Goal: Task Accomplishment & Management: Complete application form

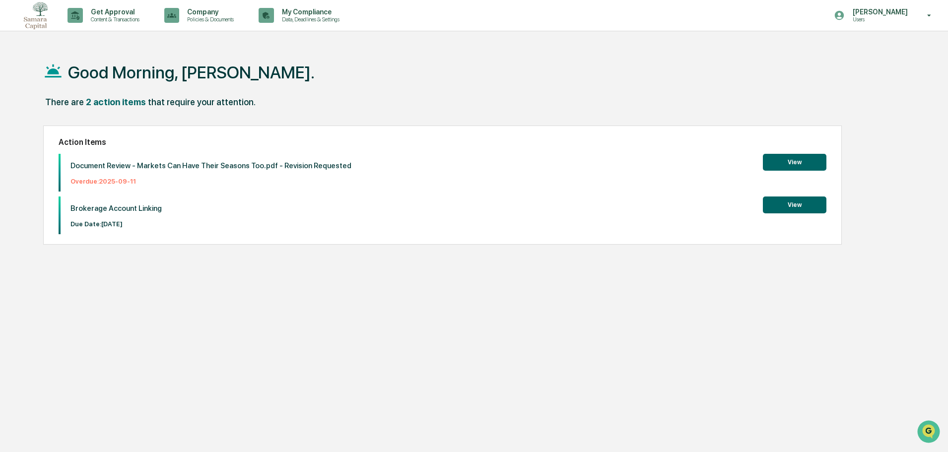
click at [794, 203] on button "View" at bounding box center [793, 204] width 63 height 17
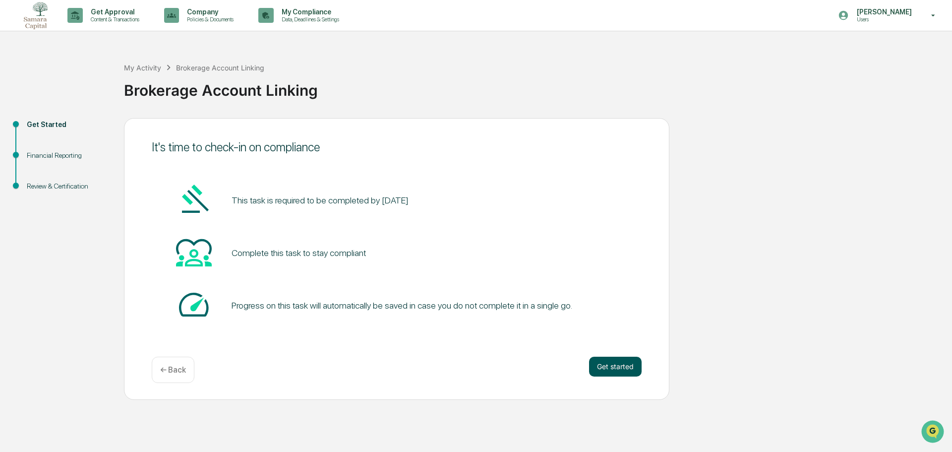
click at [625, 370] on button "Get started" at bounding box center [615, 367] width 53 height 20
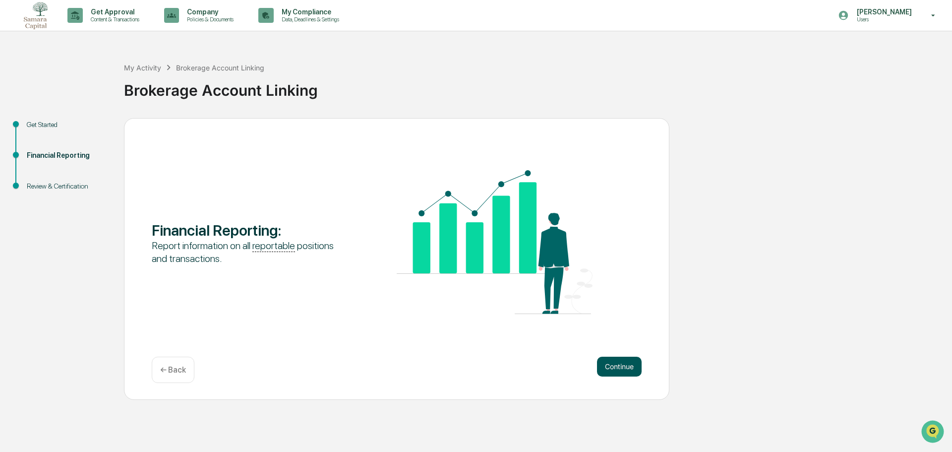
click at [612, 365] on button "Continue" at bounding box center [619, 367] width 45 height 20
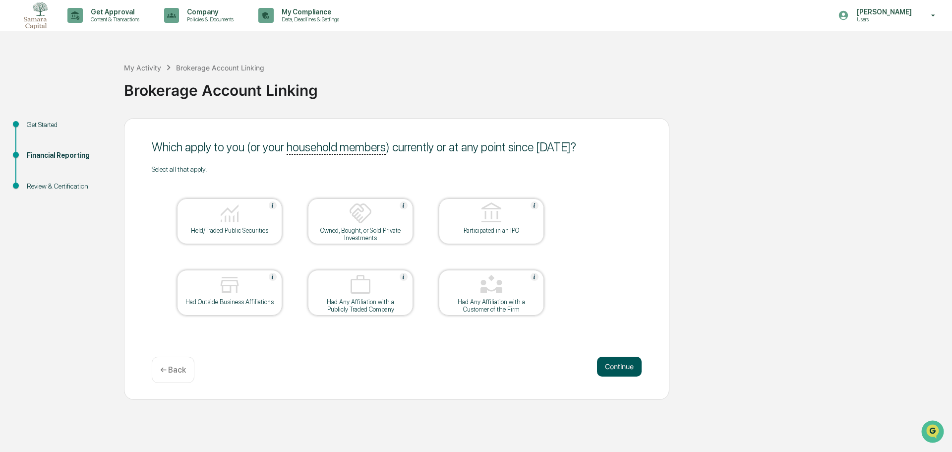
click at [622, 367] on button "Continue" at bounding box center [619, 367] width 45 height 20
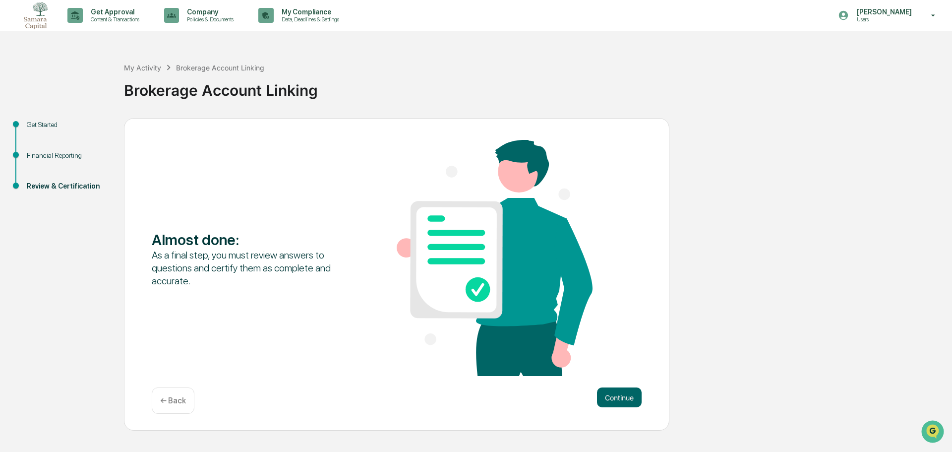
click at [173, 403] on p "← Back" at bounding box center [173, 400] width 26 height 9
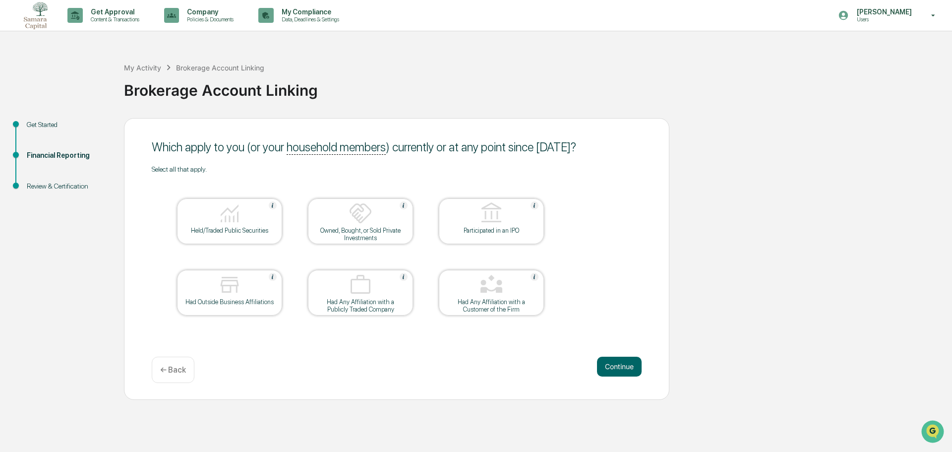
click at [217, 223] on div at bounding box center [229, 213] width 99 height 25
click at [231, 282] on img at bounding box center [230, 285] width 24 height 24
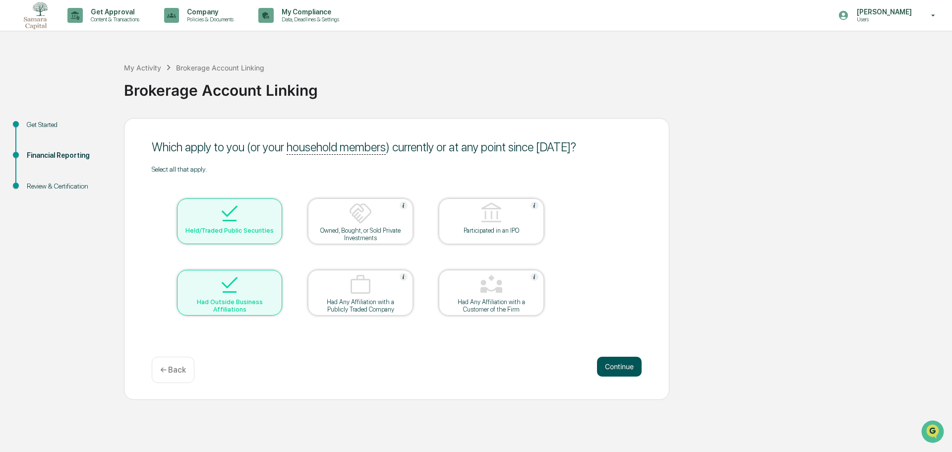
click at [622, 368] on button "Continue" at bounding box center [619, 367] width 45 height 20
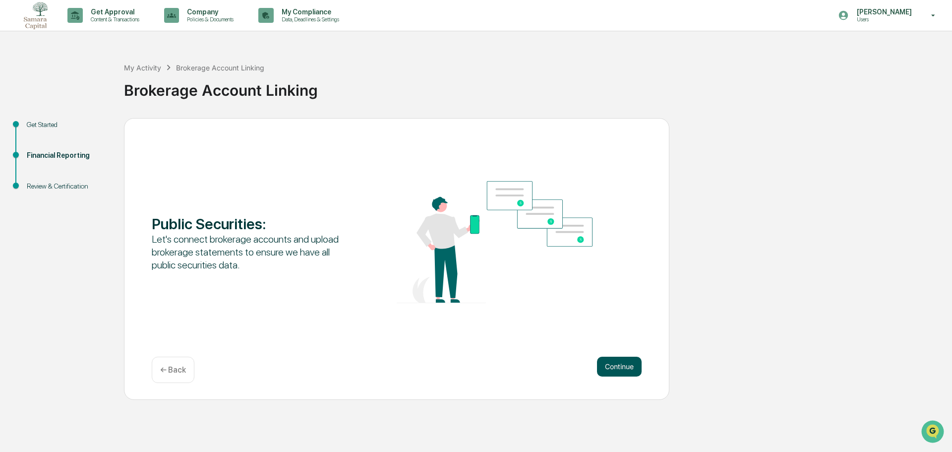
click at [609, 365] on button "Continue" at bounding box center [619, 367] width 45 height 20
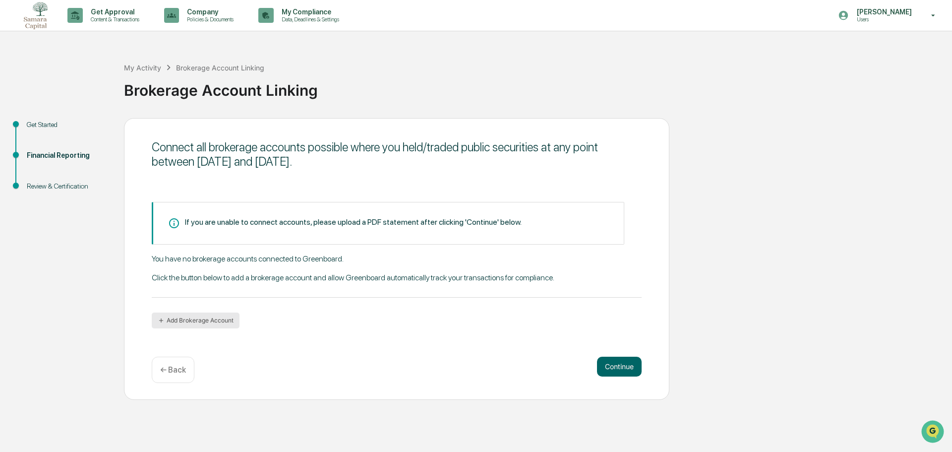
click at [179, 323] on button "Add Brokerage Account" at bounding box center [196, 321] width 88 height 16
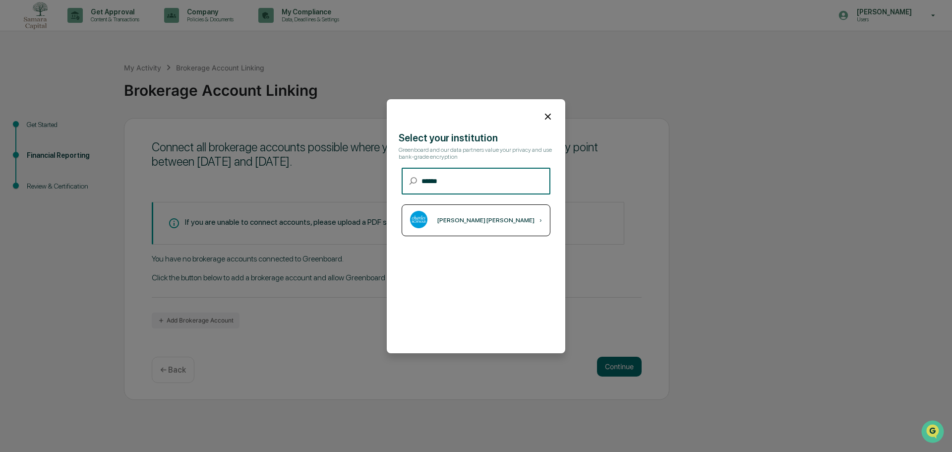
type input "******"
click at [505, 224] on div "[PERSON_NAME] [PERSON_NAME] ›" at bounding box center [476, 220] width 149 height 32
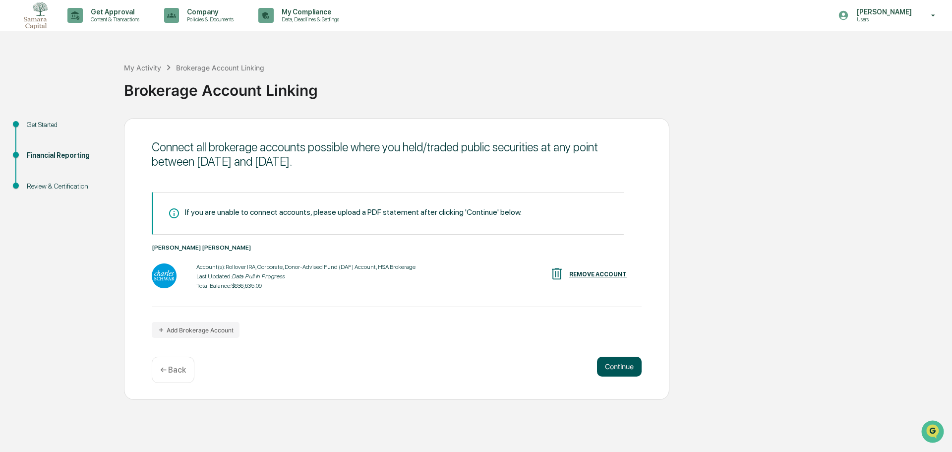
click at [623, 362] on button "Continue" at bounding box center [619, 367] width 45 height 20
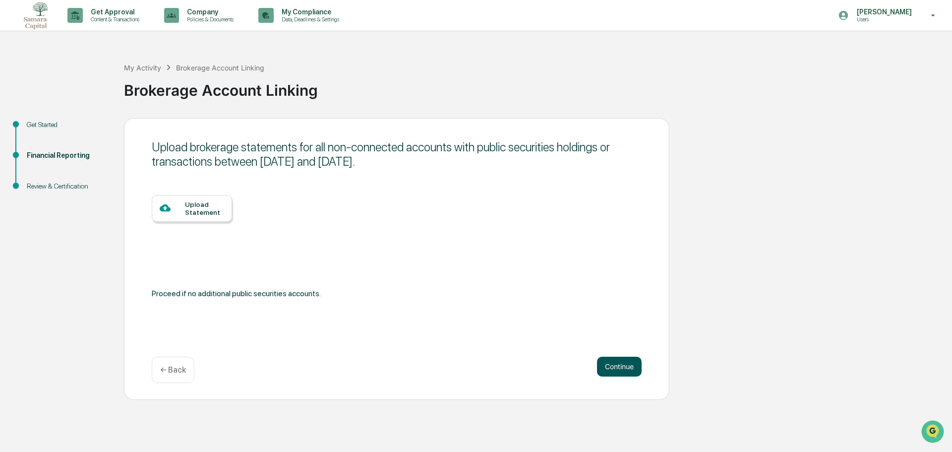
click at [624, 360] on button "Continue" at bounding box center [619, 367] width 45 height 20
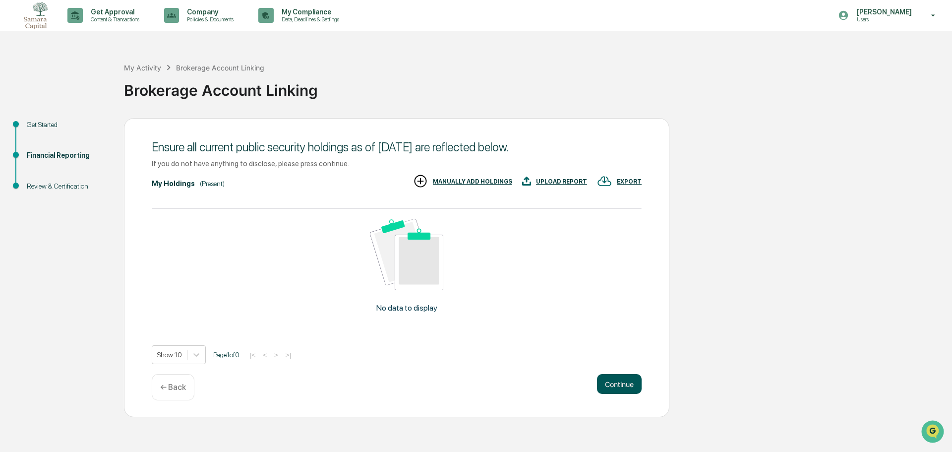
click at [628, 385] on button "Continue" at bounding box center [619, 384] width 45 height 20
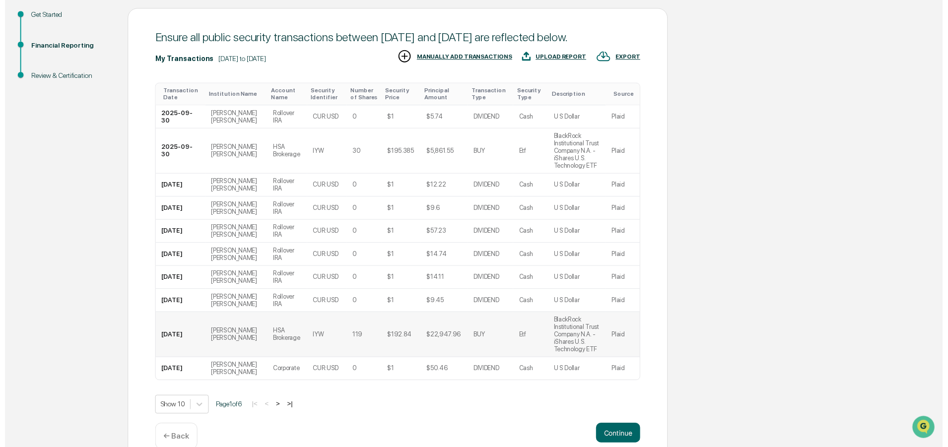
scroll to position [128, 0]
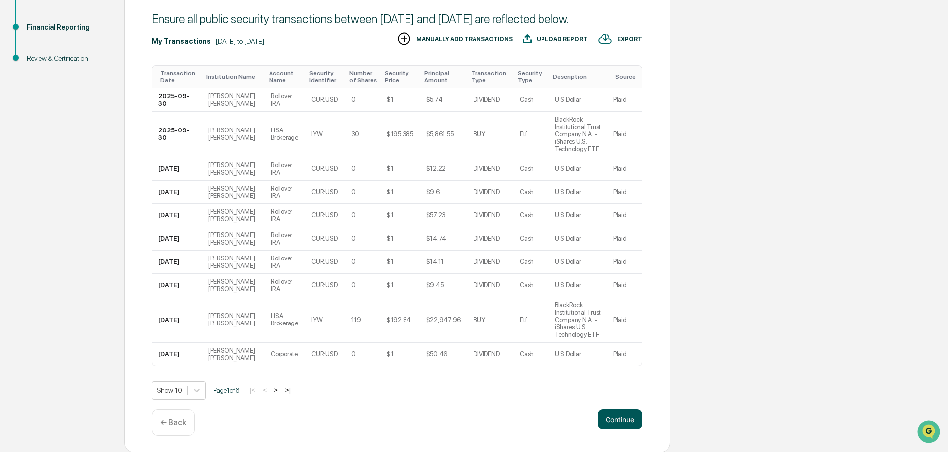
click at [621, 418] on button "Continue" at bounding box center [619, 419] width 45 height 20
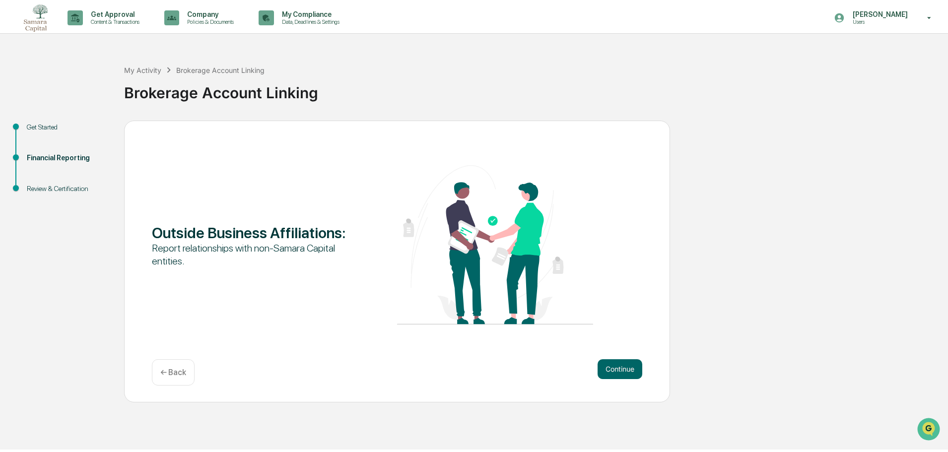
scroll to position [0, 0]
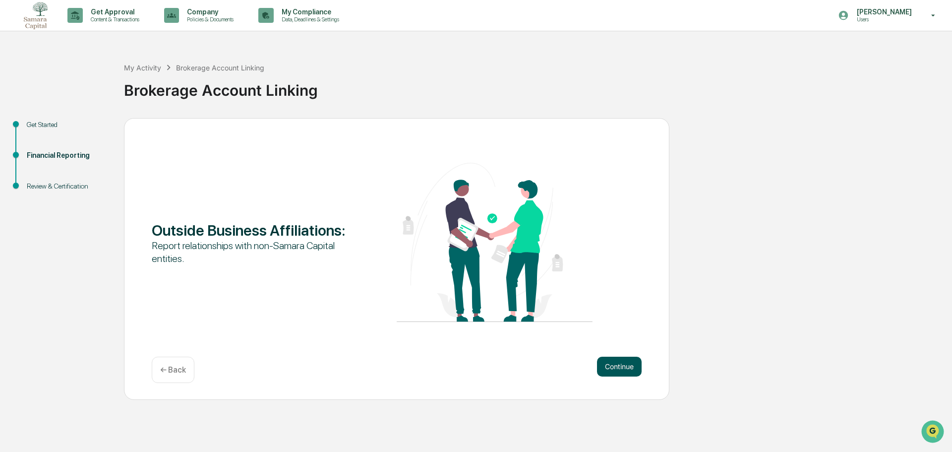
click at [634, 369] on button "Continue" at bounding box center [619, 367] width 45 height 20
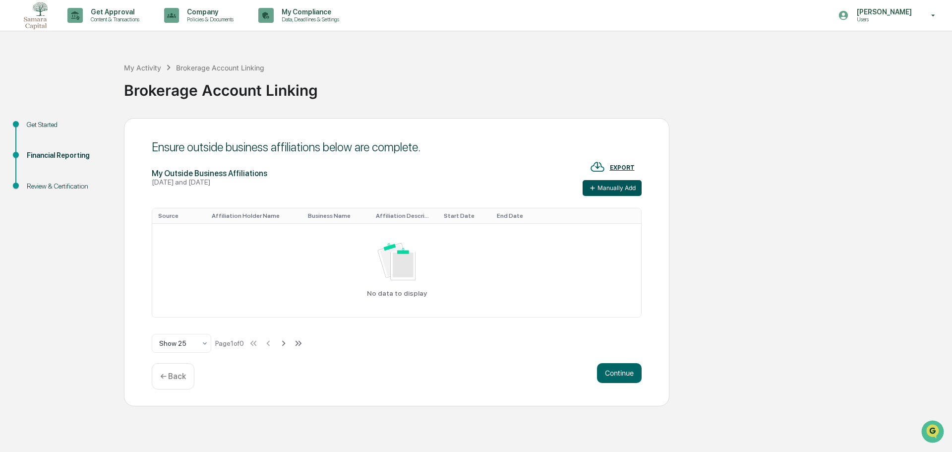
click at [605, 186] on button "Manually Add" at bounding box center [612, 188] width 59 height 16
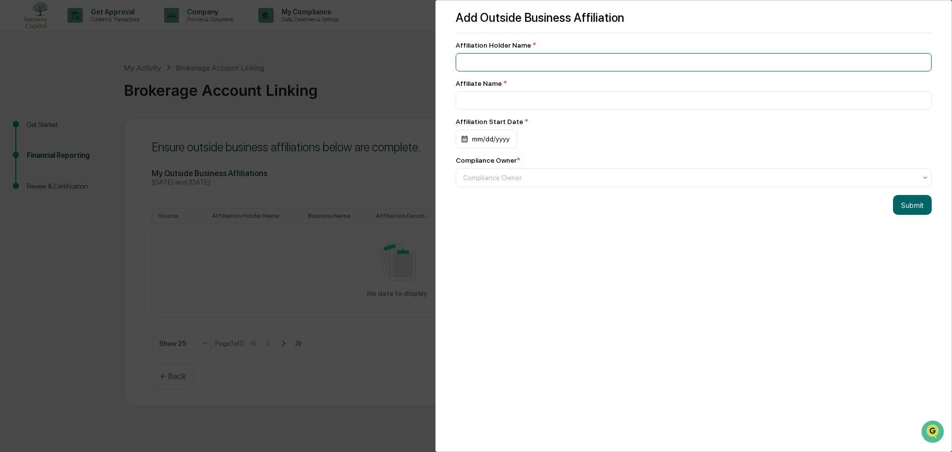
click at [520, 61] on input at bounding box center [694, 62] width 476 height 18
click at [376, 78] on div "Add Outside Business Affiliation Affiliation Holder Name * Affiliate Name * Aff…" at bounding box center [476, 226] width 952 height 452
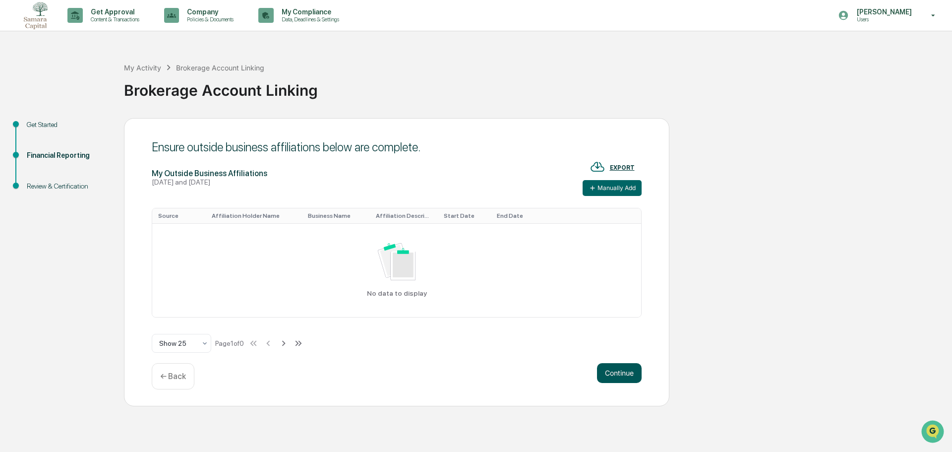
click at [628, 376] on button "Continue" at bounding box center [619, 373] width 45 height 20
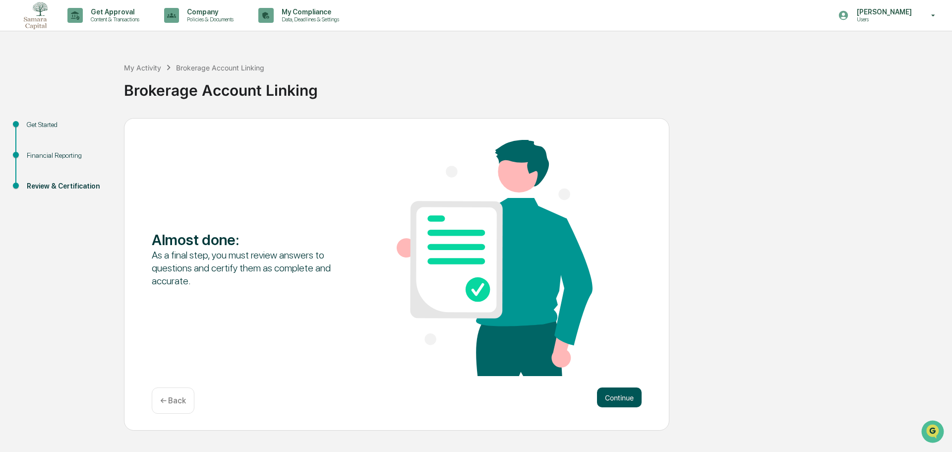
click at [622, 398] on button "Continue" at bounding box center [619, 397] width 45 height 20
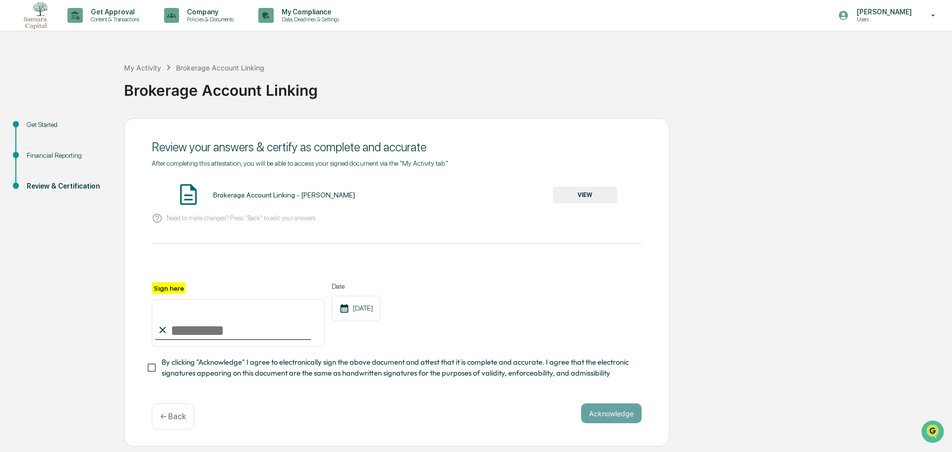
click at [177, 332] on input "Sign here" at bounding box center [238, 323] width 173 height 48
type input "**********"
click at [644, 424] on div "**********" at bounding box center [397, 282] width 546 height 329
click at [633, 419] on button "Acknowledge" at bounding box center [611, 413] width 61 height 20
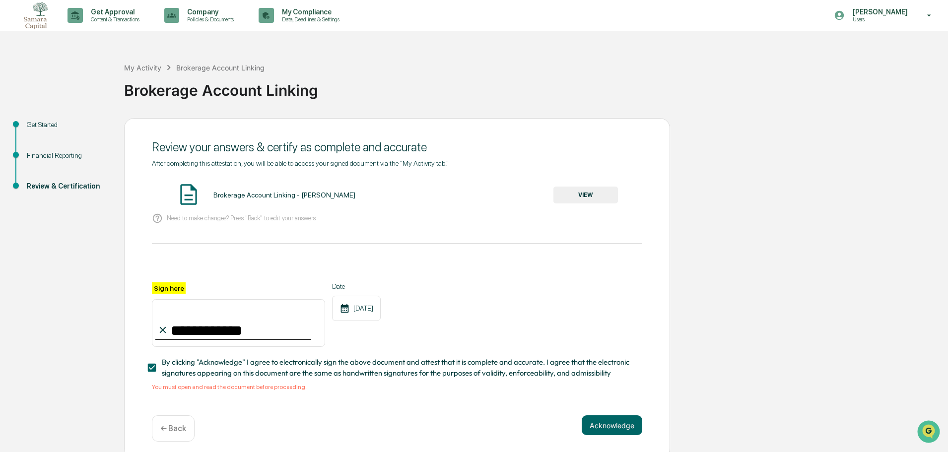
click at [578, 193] on button "VIEW" at bounding box center [585, 195] width 64 height 17
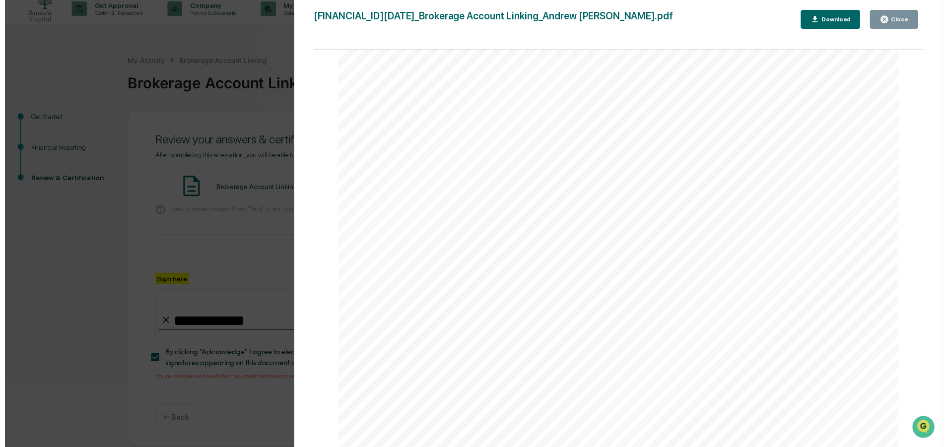
scroll to position [9, 0]
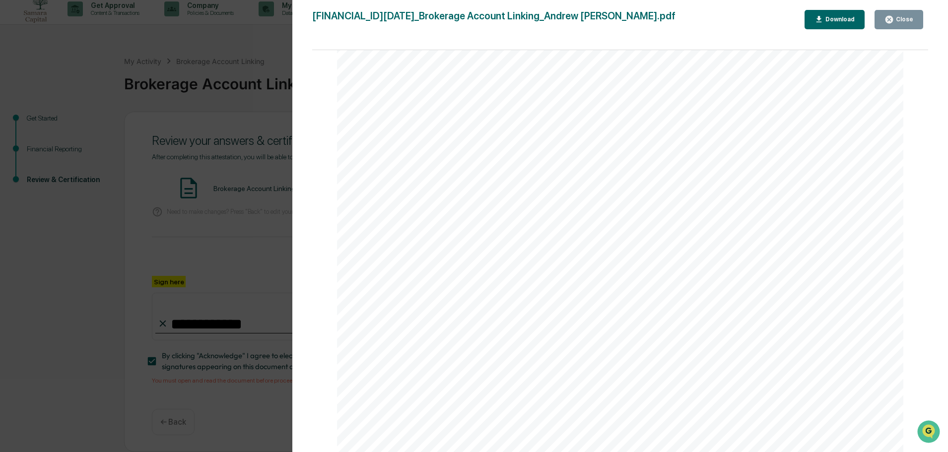
click at [898, 16] on div "Close" at bounding box center [902, 19] width 19 height 7
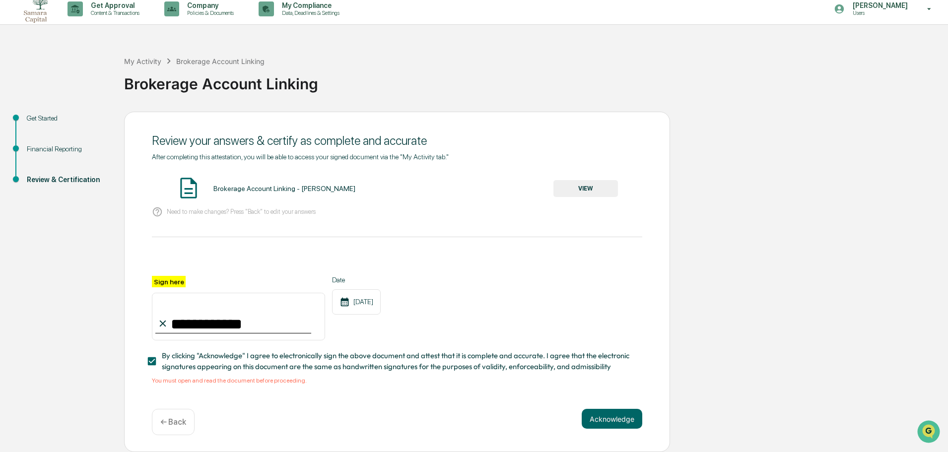
click at [622, 402] on div "**********" at bounding box center [397, 282] width 546 height 341
click at [616, 416] on button "Acknowledge" at bounding box center [611, 419] width 61 height 20
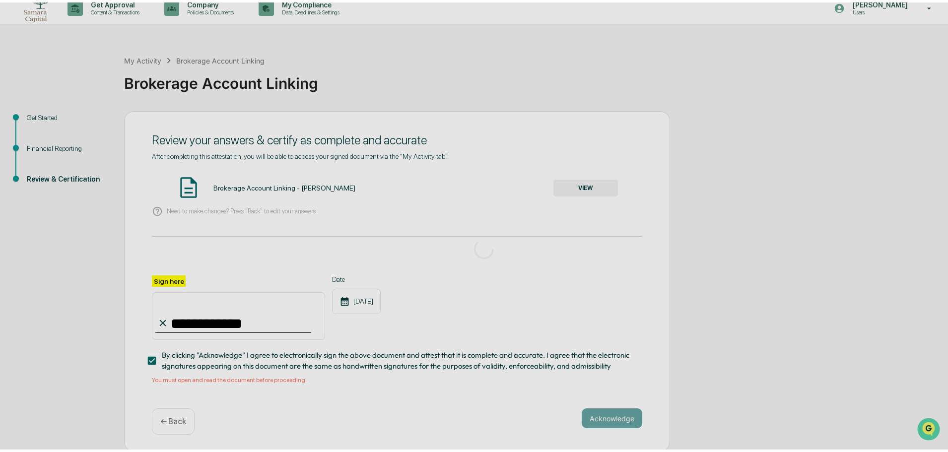
scroll to position [0, 0]
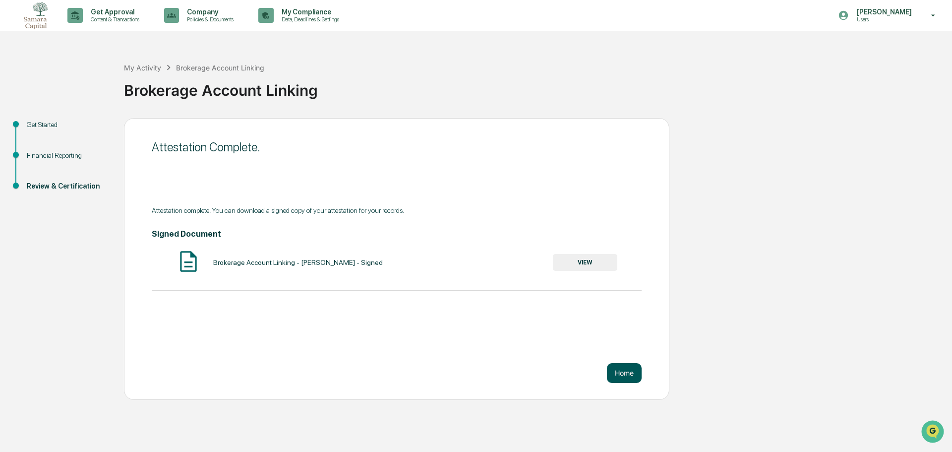
click at [627, 374] on button "Home" at bounding box center [624, 373] width 35 height 20
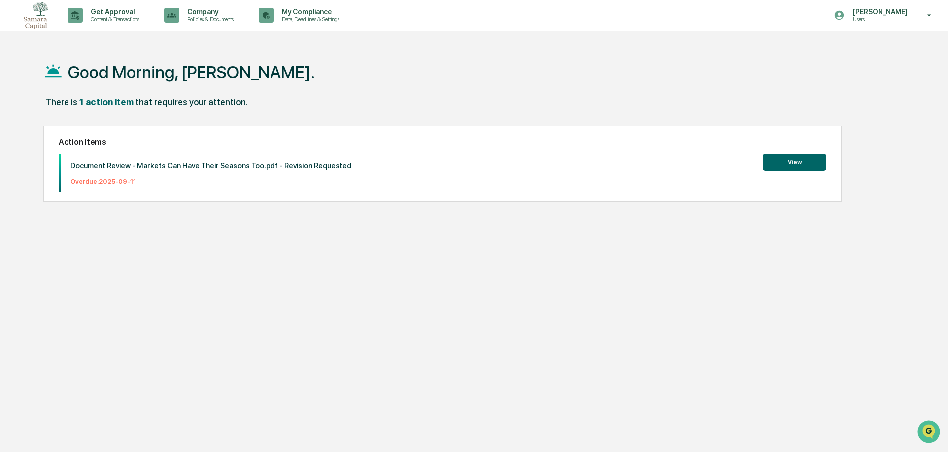
click at [811, 163] on button "View" at bounding box center [793, 162] width 63 height 17
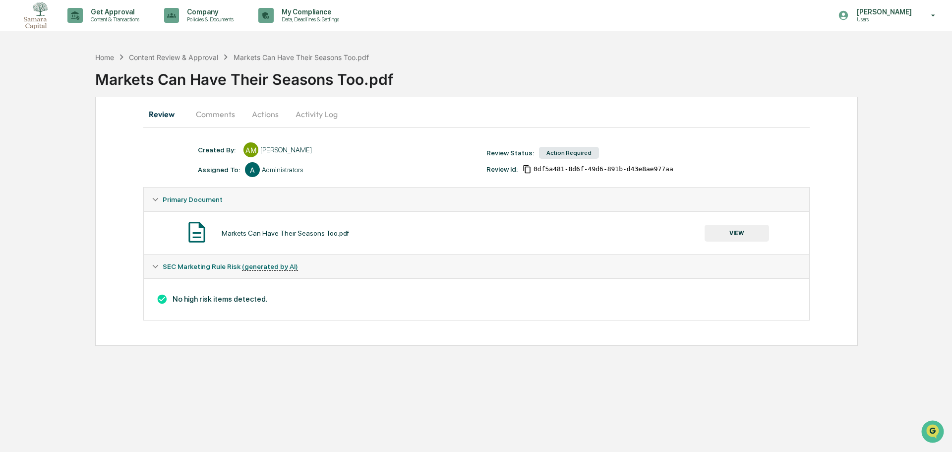
click at [266, 112] on button "Actions" at bounding box center [265, 114] width 45 height 24
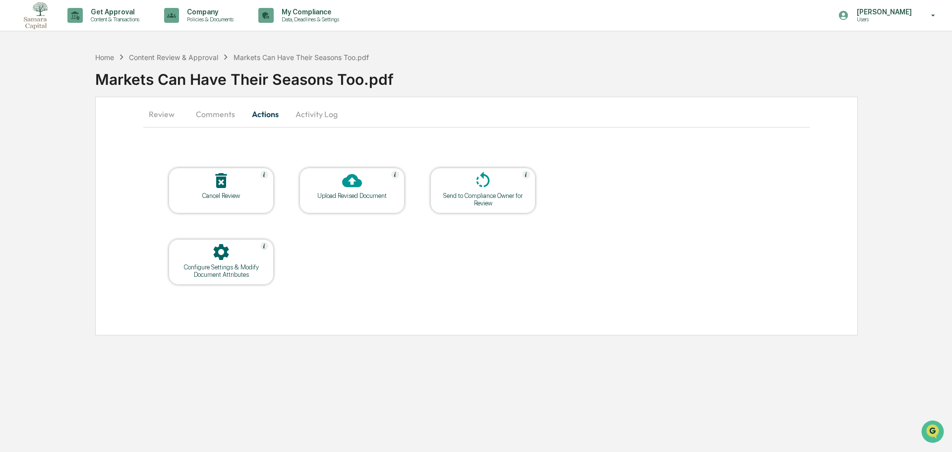
click at [229, 196] on div "Cancel Review" at bounding box center [221, 195] width 89 height 7
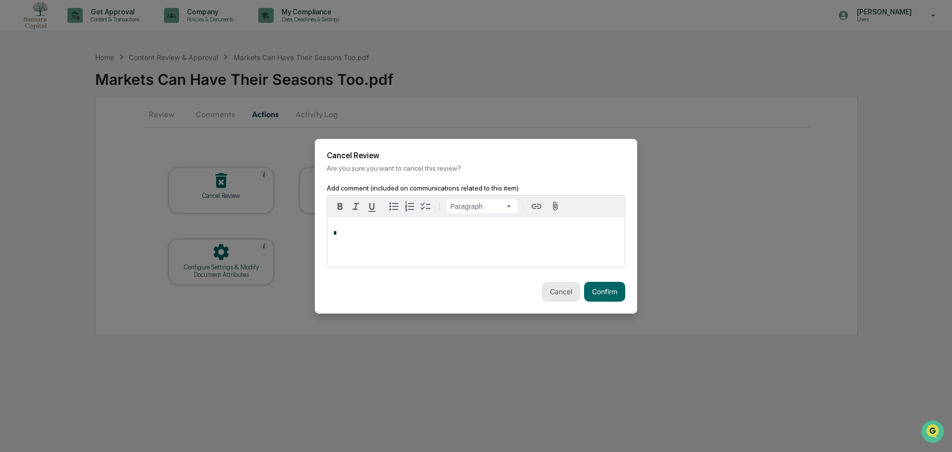
click at [564, 293] on button "Cancel" at bounding box center [561, 292] width 38 height 20
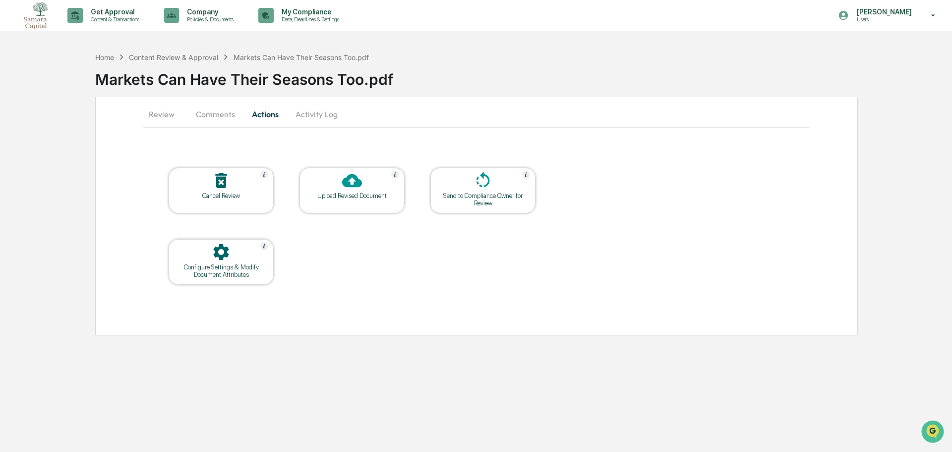
click at [237, 197] on div "Cancel Review" at bounding box center [221, 195] width 89 height 7
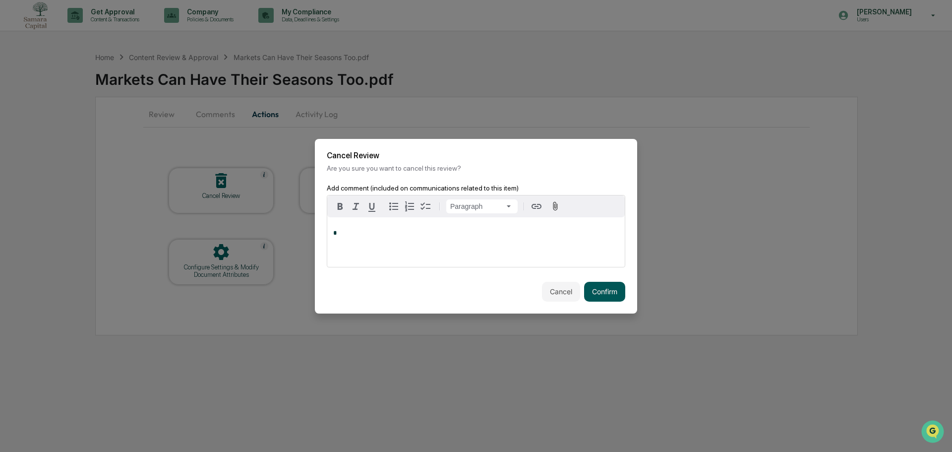
click at [612, 289] on button "Confirm" at bounding box center [604, 292] width 41 height 20
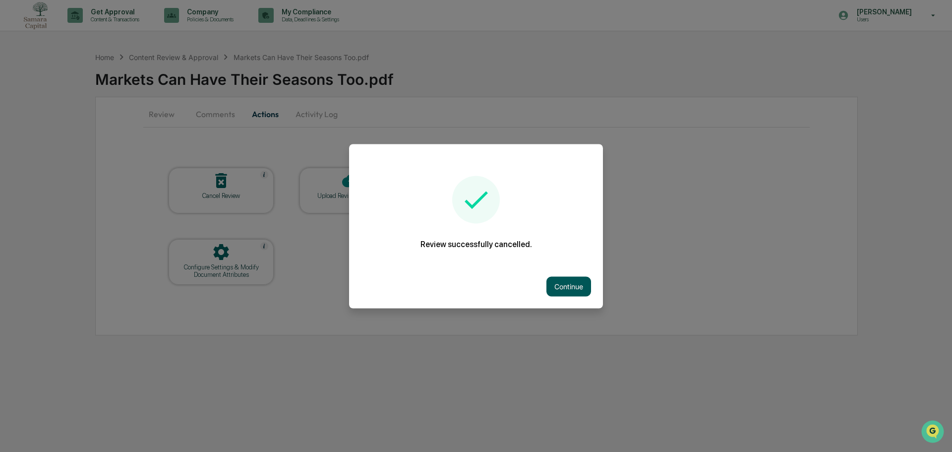
click at [572, 280] on button "Continue" at bounding box center [569, 286] width 45 height 20
